Goal: Use online tool/utility: Utilize a website feature to perform a specific function

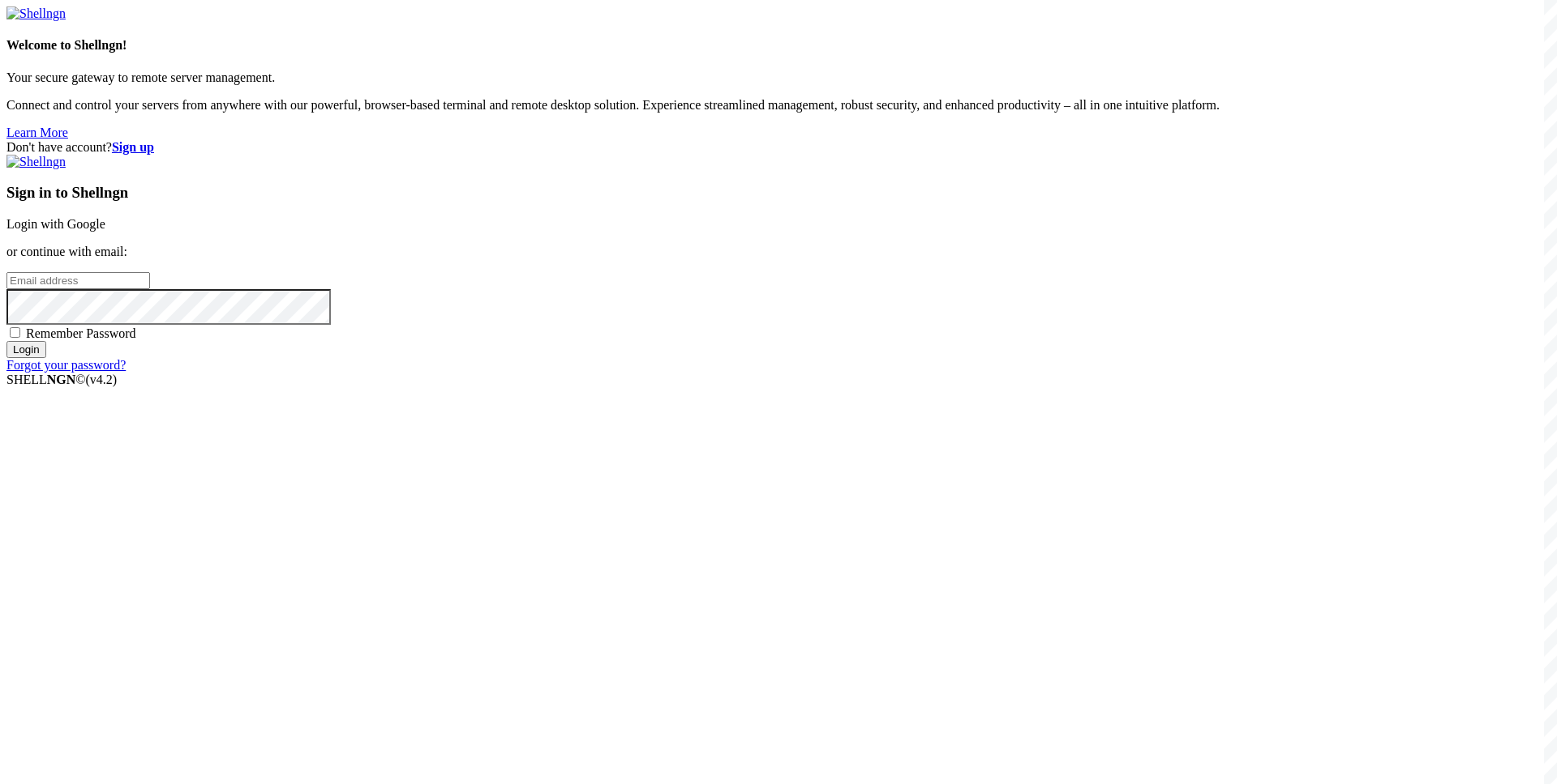
click at [150, 289] on input "email" at bounding box center [78, 281] width 143 height 17
type input "s"
type input "[EMAIL_ADDRESS][DOMAIN_NAME]"
click at [136, 340] on span "Remember Password" at bounding box center [82, 333] width 110 height 14
click at [20, 338] on input "Remember Password" at bounding box center [14, 333] width 10 height 10
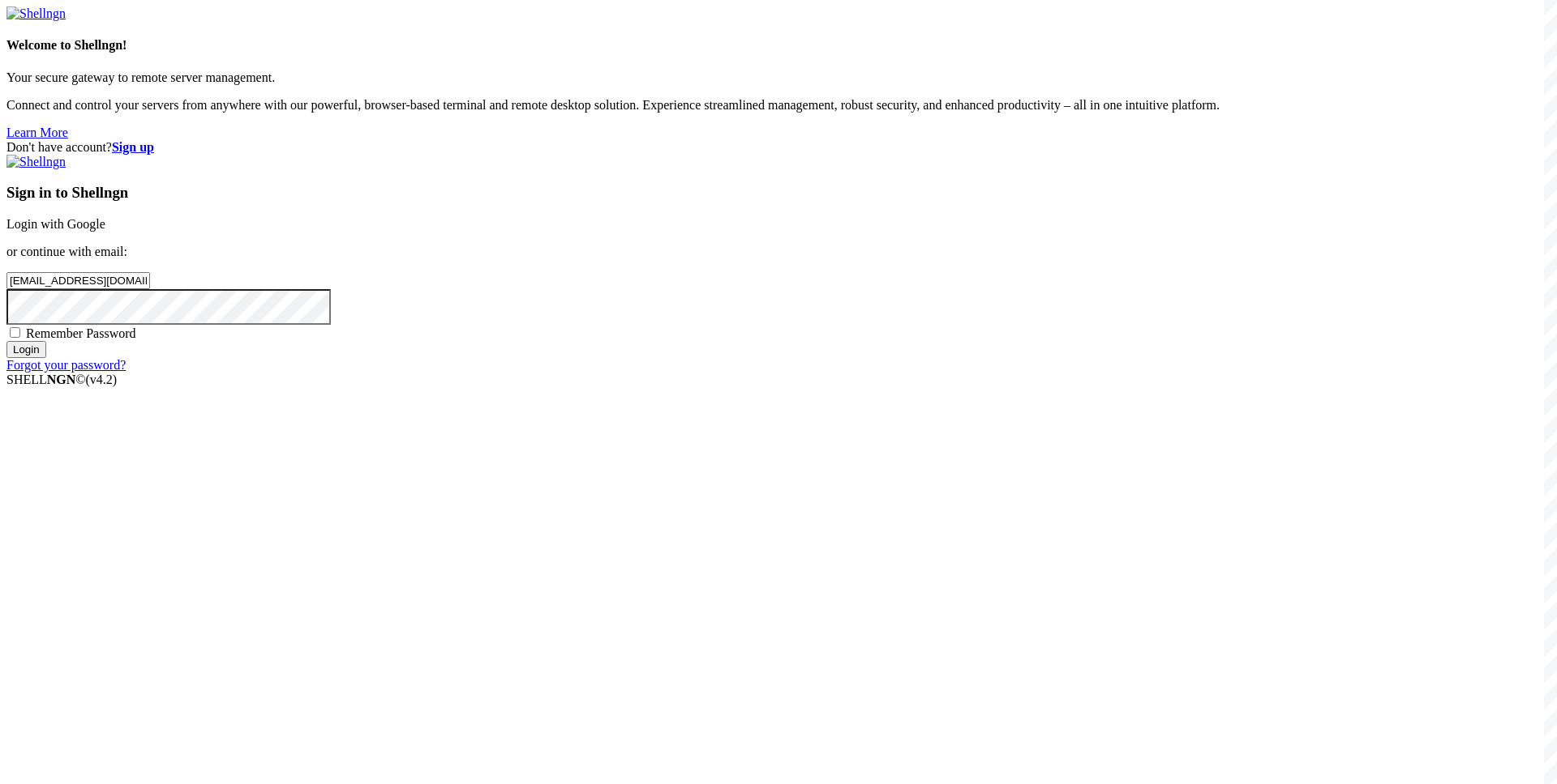
checkbox input "true"
click at [46, 358] on input "Login" at bounding box center [26, 350] width 40 height 17
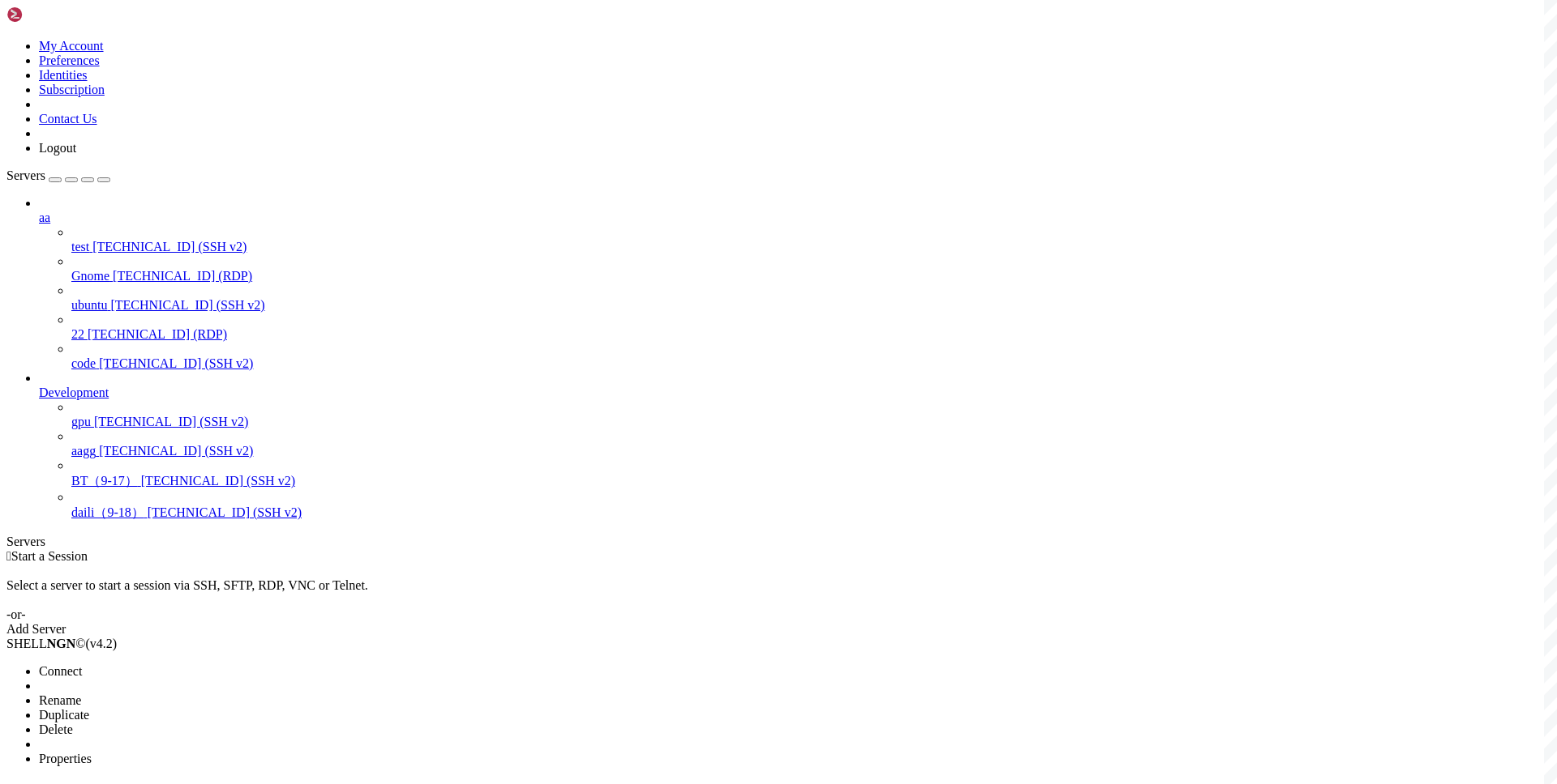
click at [177, 664] on li "Connect" at bounding box center [113, 671] width 148 height 14
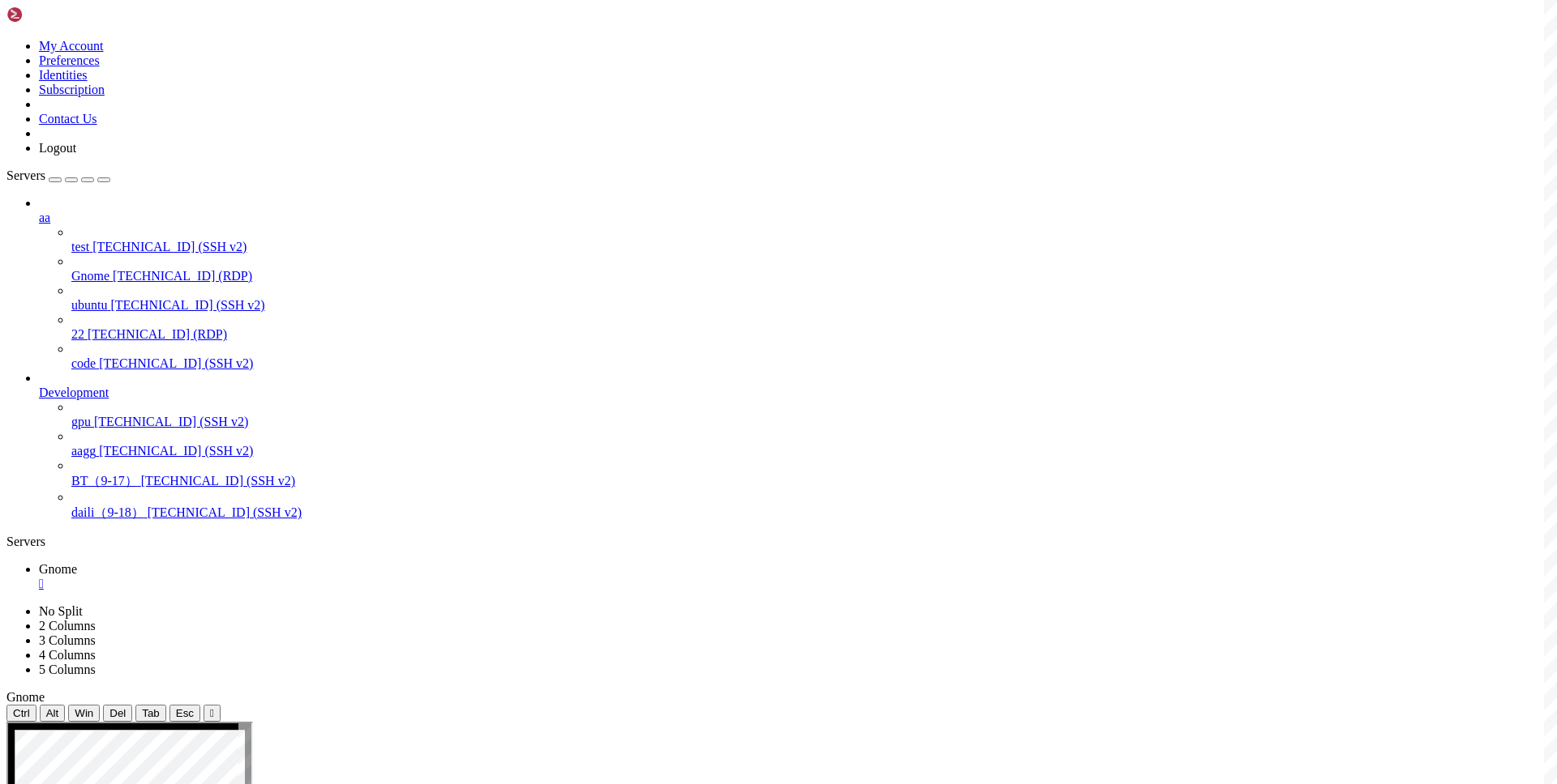
click at [280, 577] on div "" at bounding box center [795, 584] width 1511 height 14
